Goal: Task Accomplishment & Management: Manage account settings

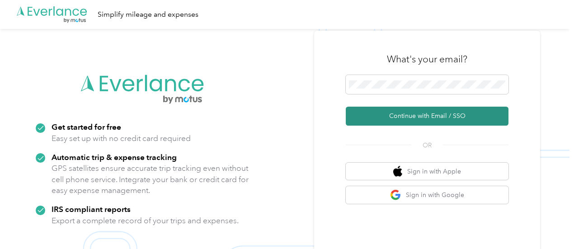
click at [434, 117] on button "Continue with Email / SSO" at bounding box center [427, 116] width 163 height 19
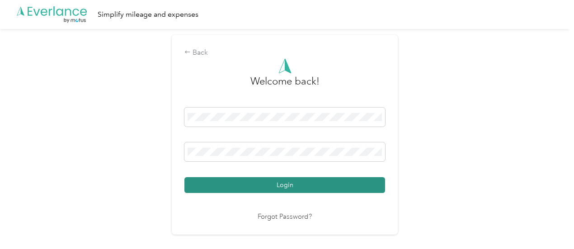
click at [286, 187] on button "Login" at bounding box center [284, 185] width 201 height 16
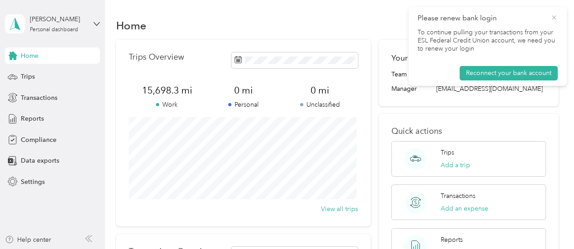
click at [557, 14] on icon at bounding box center [553, 18] width 7 height 8
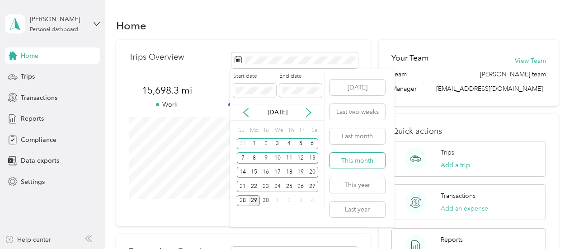
click at [357, 163] on button "This month" at bounding box center [357, 161] width 55 height 16
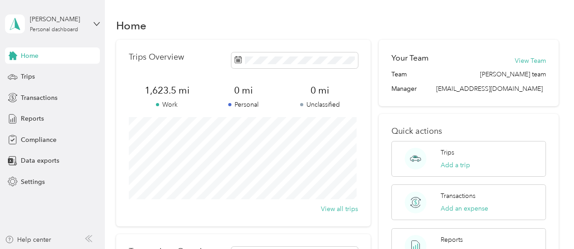
click at [331, 33] on div "Home" at bounding box center [337, 25] width 442 height 19
